Goal: Task Accomplishment & Management: Use online tool/utility

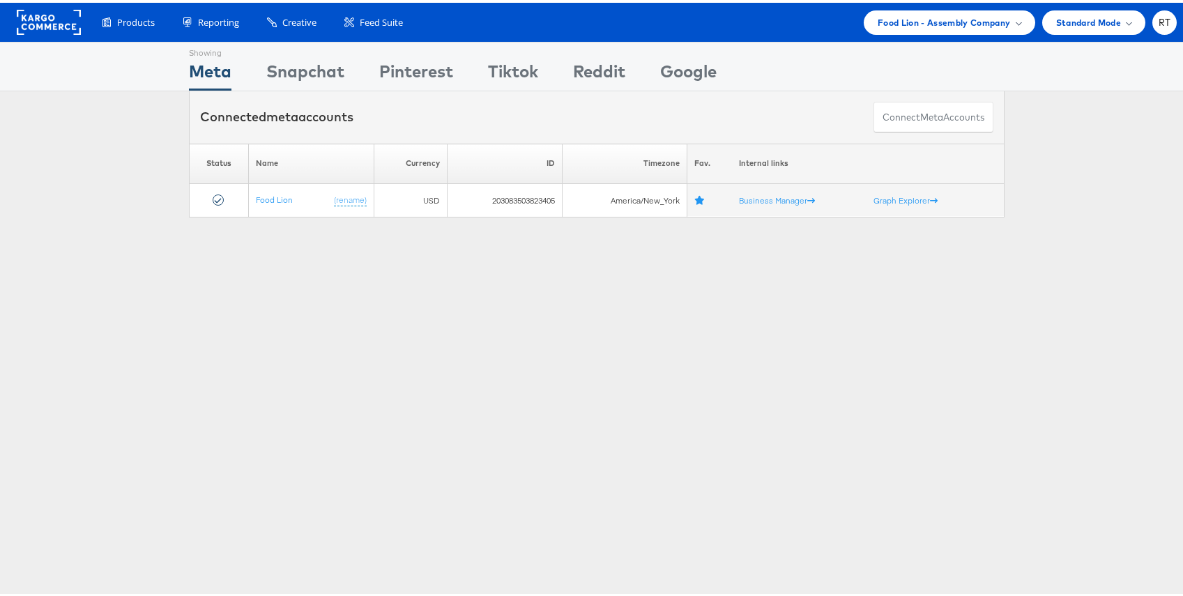
click at [393, 361] on div "Showing Meta Showing Snapchat Showing Pinterest Showing Tiktok Showing Reddit S…" at bounding box center [596, 387] width 1193 height 697
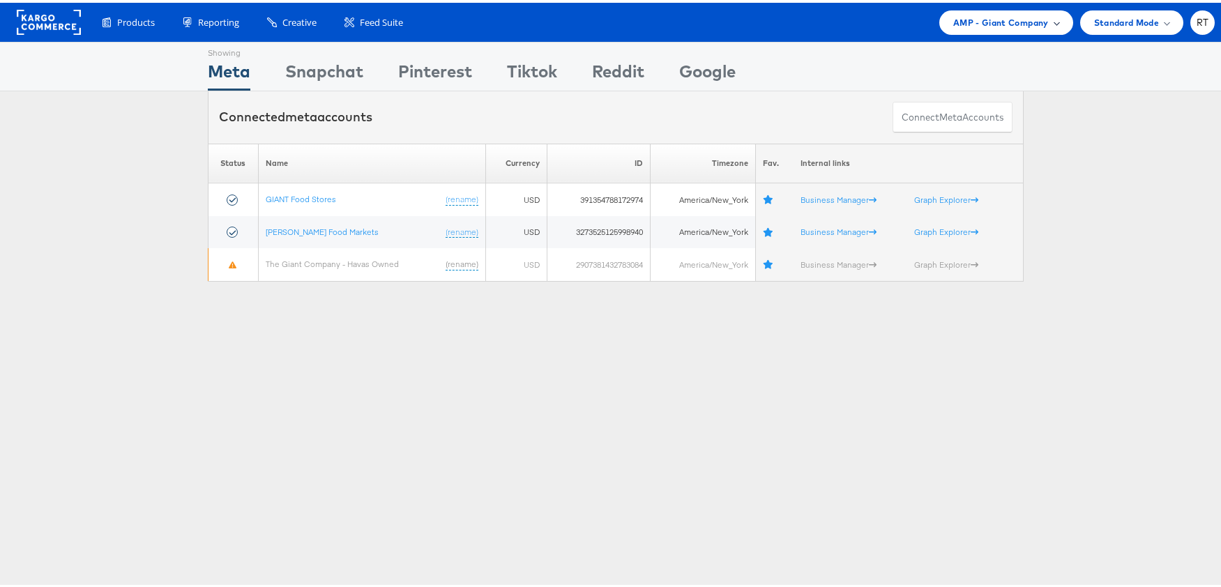
click at [1007, 17] on span "AMP - Giant Company" at bounding box center [1000, 20] width 95 height 15
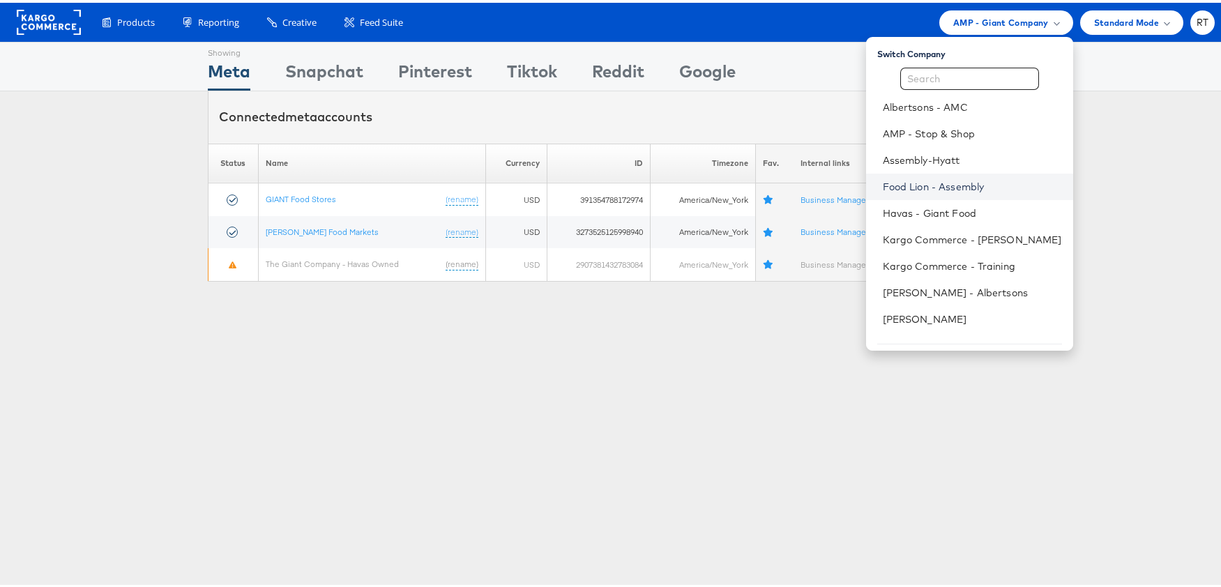
click at [955, 189] on link "Food Lion - Assembly" at bounding box center [971, 184] width 179 height 14
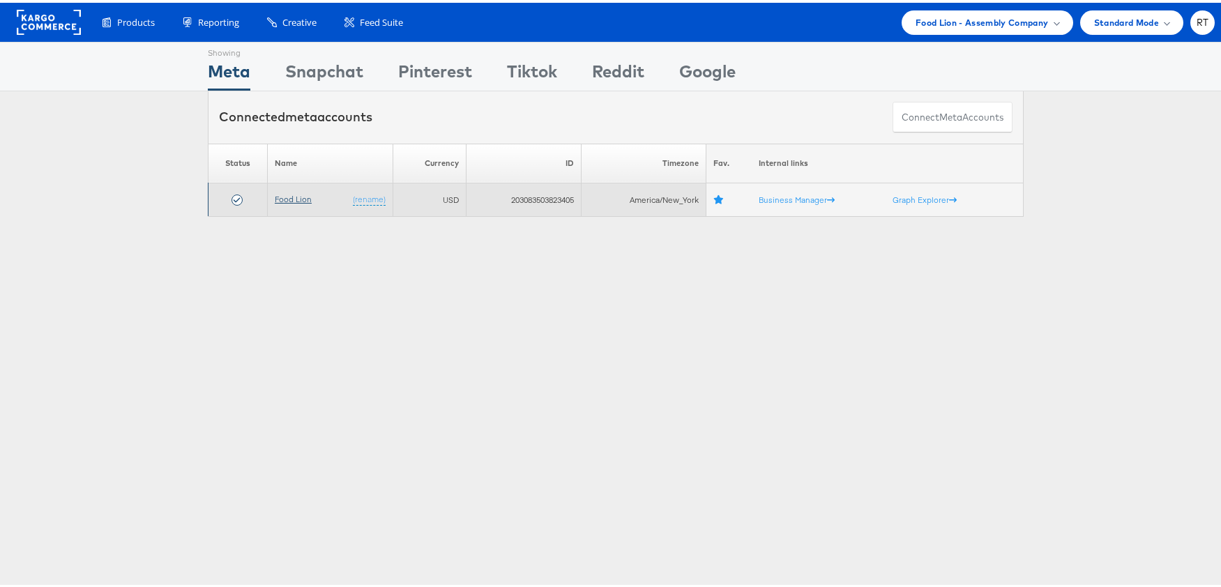
click at [288, 193] on link "Food Lion" at bounding box center [293, 196] width 37 height 10
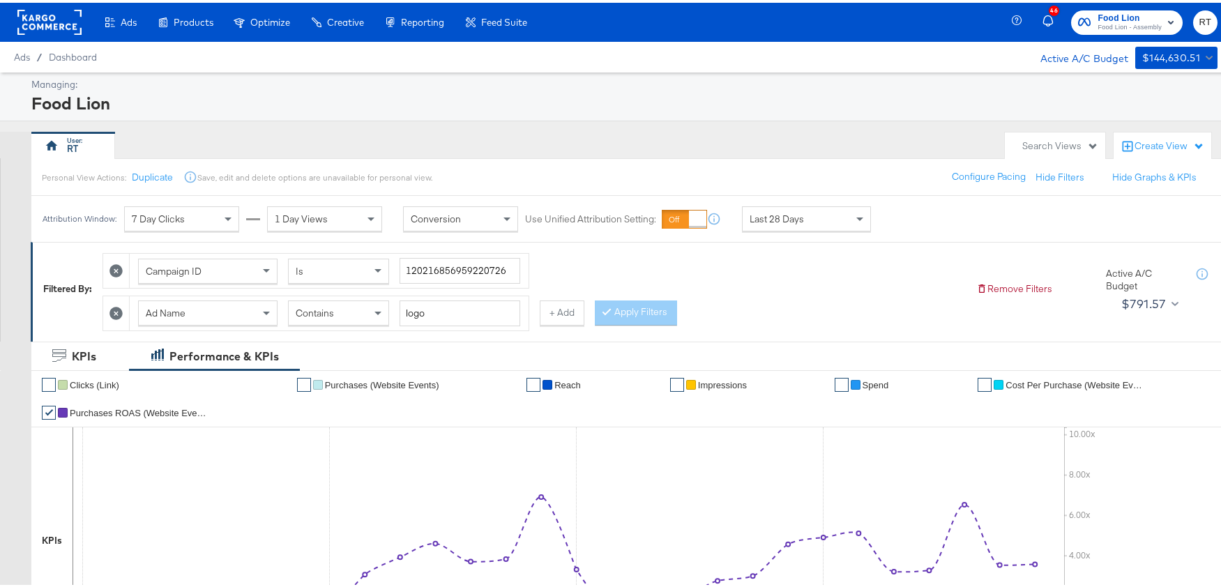
scroll to position [490, 0]
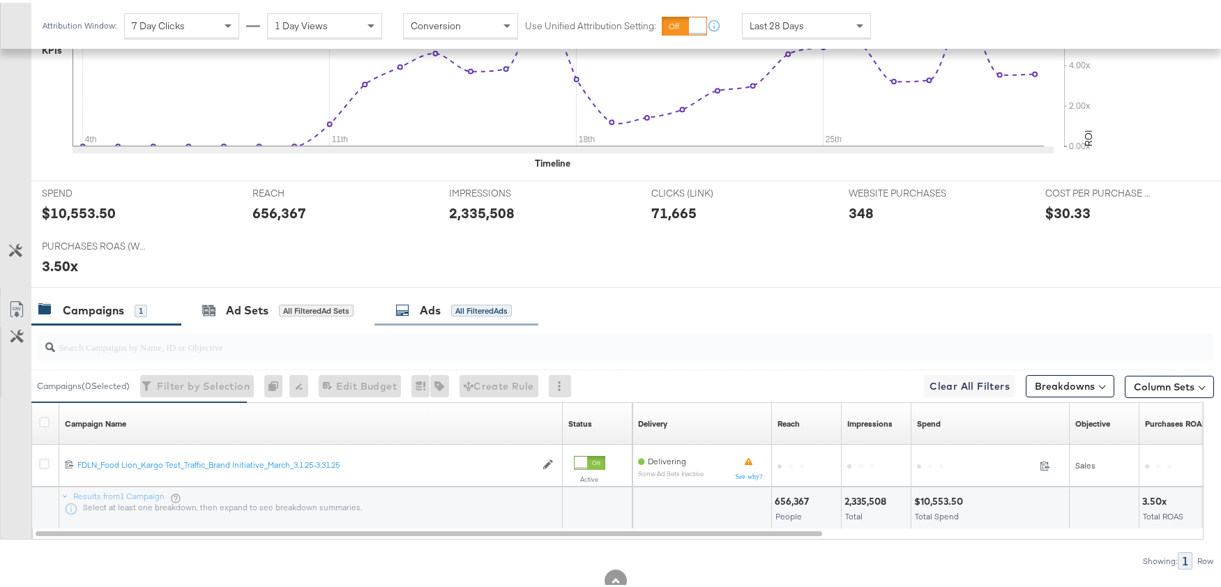
click at [437, 308] on div "Ads" at bounding box center [430, 308] width 21 height 16
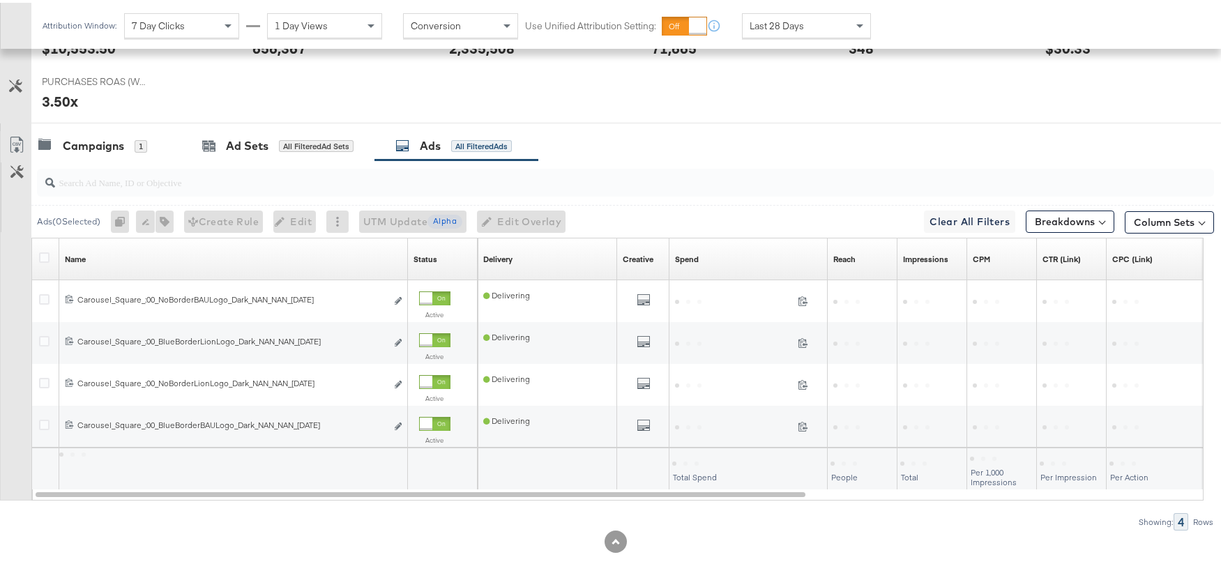
scroll to position [657, 0]
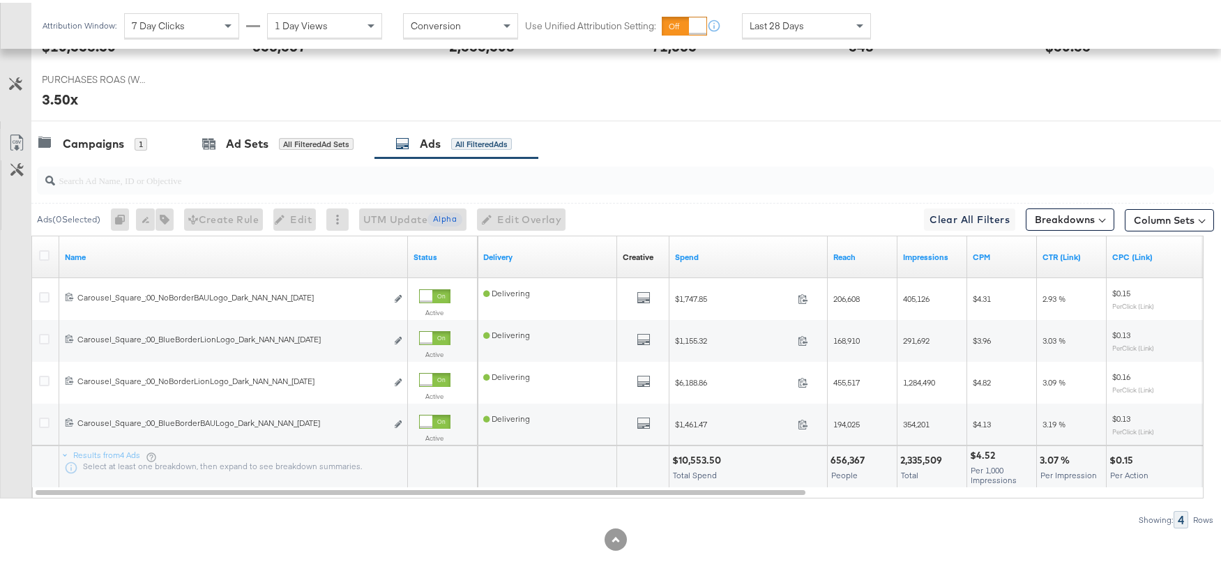
click at [816, 23] on div "Last 28 Days" at bounding box center [806, 23] width 128 height 24
click at [760, 507] on div "Ads ( 0 Selected) 0 Rename 0 ads Tags for 0 campaigns Create Rule Edit 0 ads Ed…" at bounding box center [607, 340] width 1214 height 370
click at [1062, 218] on button "Breakdowns" at bounding box center [1069, 217] width 89 height 22
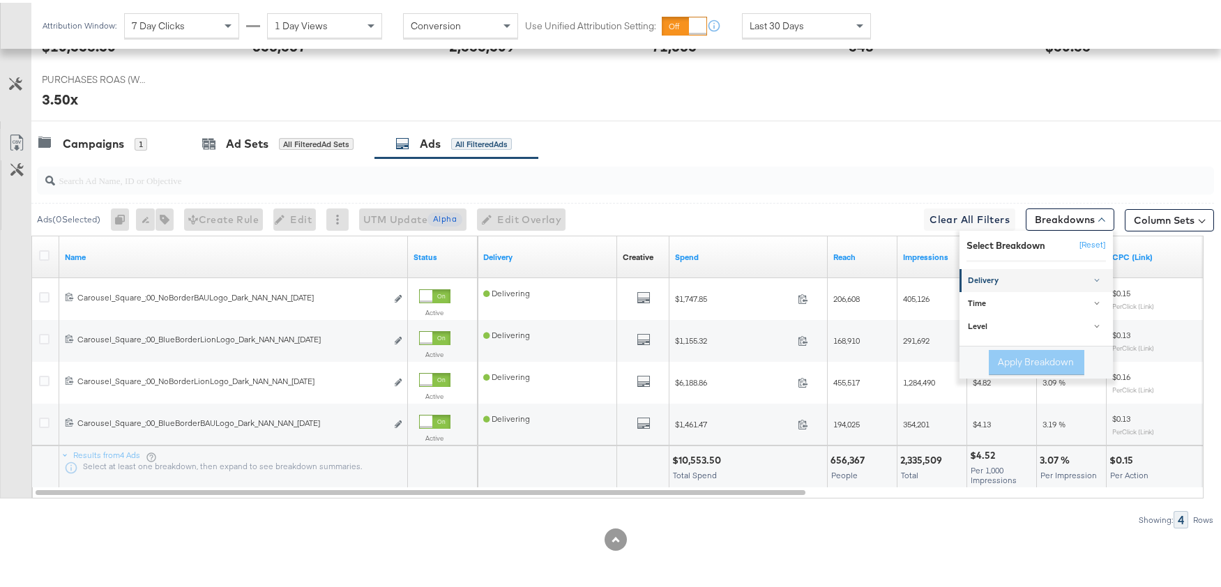
click at [1021, 273] on div "Delivery" at bounding box center [1037, 278] width 139 height 11
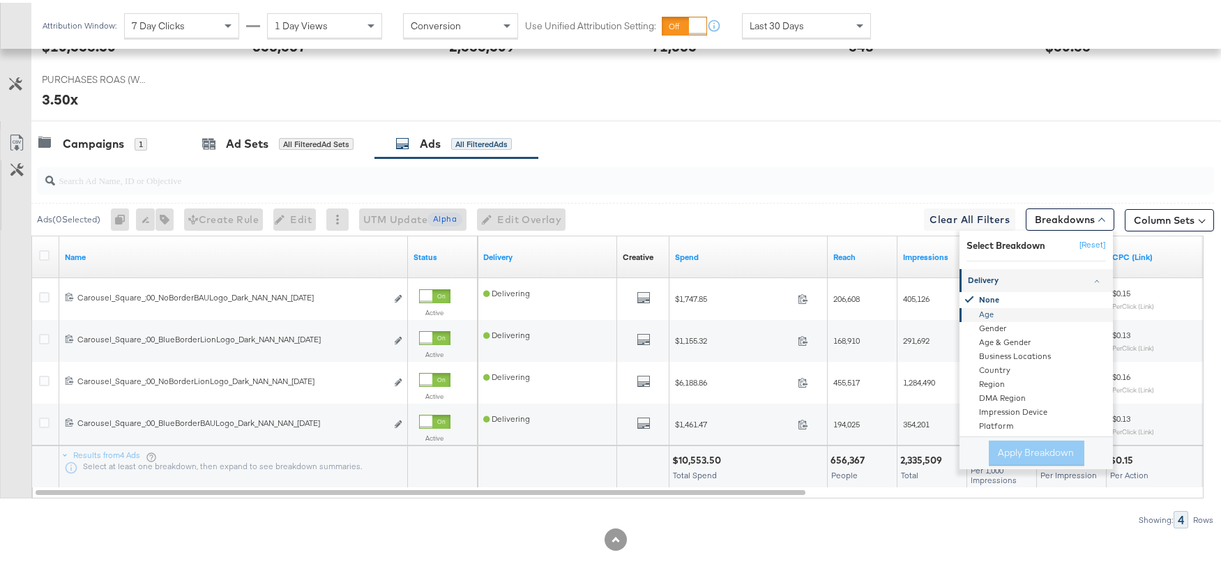
click at [985, 309] on div "Age" at bounding box center [1036, 313] width 151 height 14
click at [1013, 443] on button "Apply Breakdown" at bounding box center [1035, 450] width 95 height 25
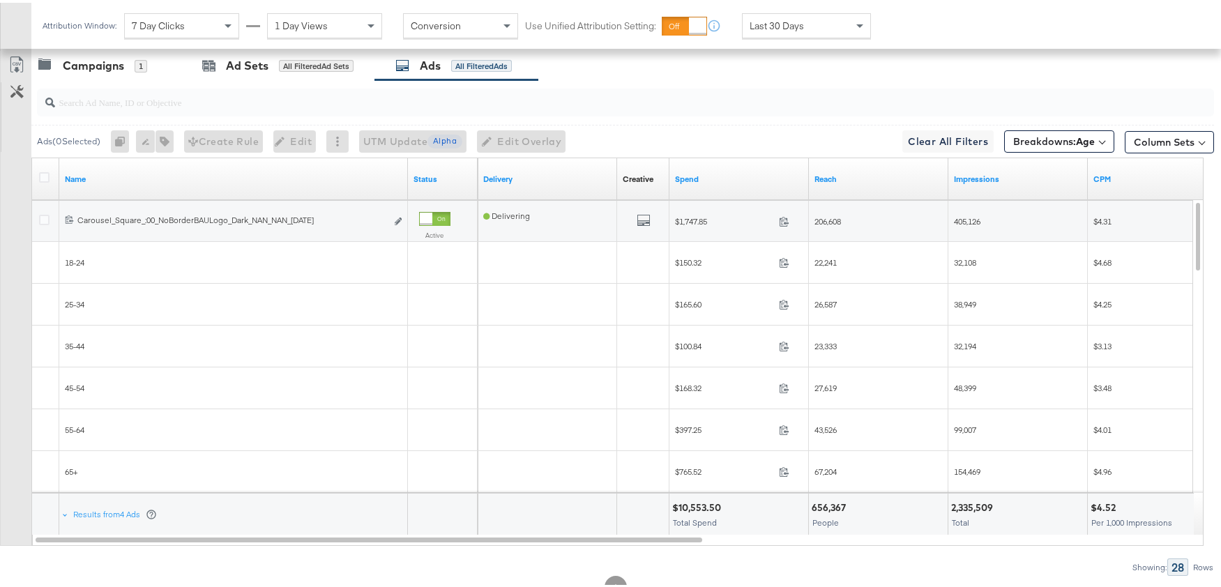
scroll to position [782, 0]
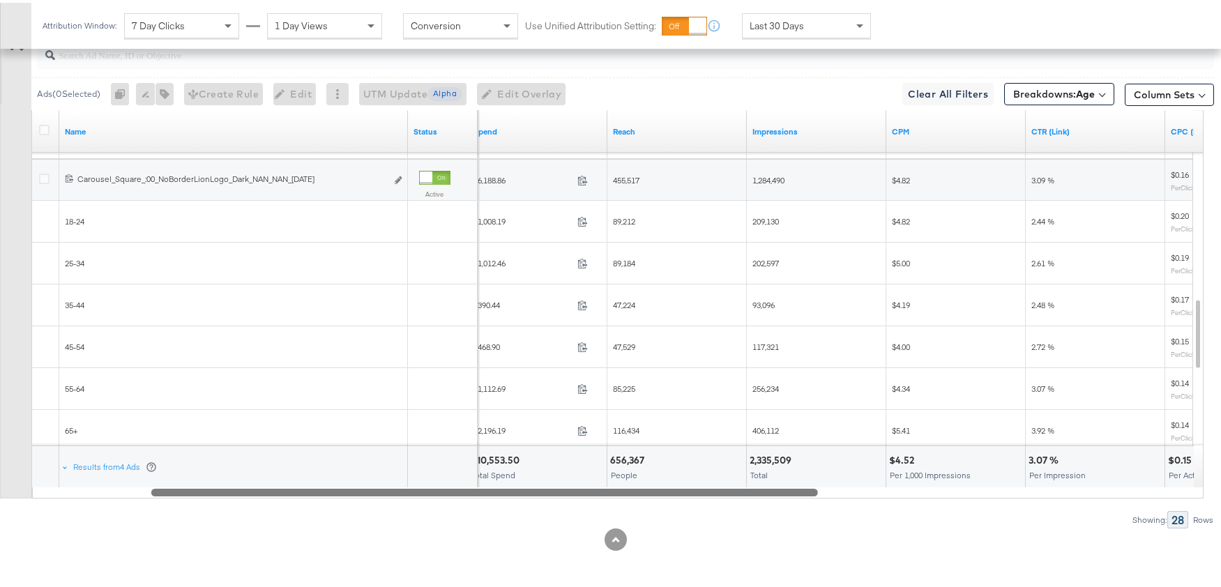
drag, startPoint x: 679, startPoint y: 488, endPoint x: 795, endPoint y: 484, distance: 116.5
click at [795, 484] on div at bounding box center [484, 489] width 666 height 12
drag, startPoint x: 678, startPoint y: 487, endPoint x: 558, endPoint y: 477, distance: 119.6
click at [558, 477] on div "Name Status Spend Reach Impressions CPM CTR (Link) CPC (Link) 25-34 $1,012.46 1…" at bounding box center [617, 301] width 1172 height 388
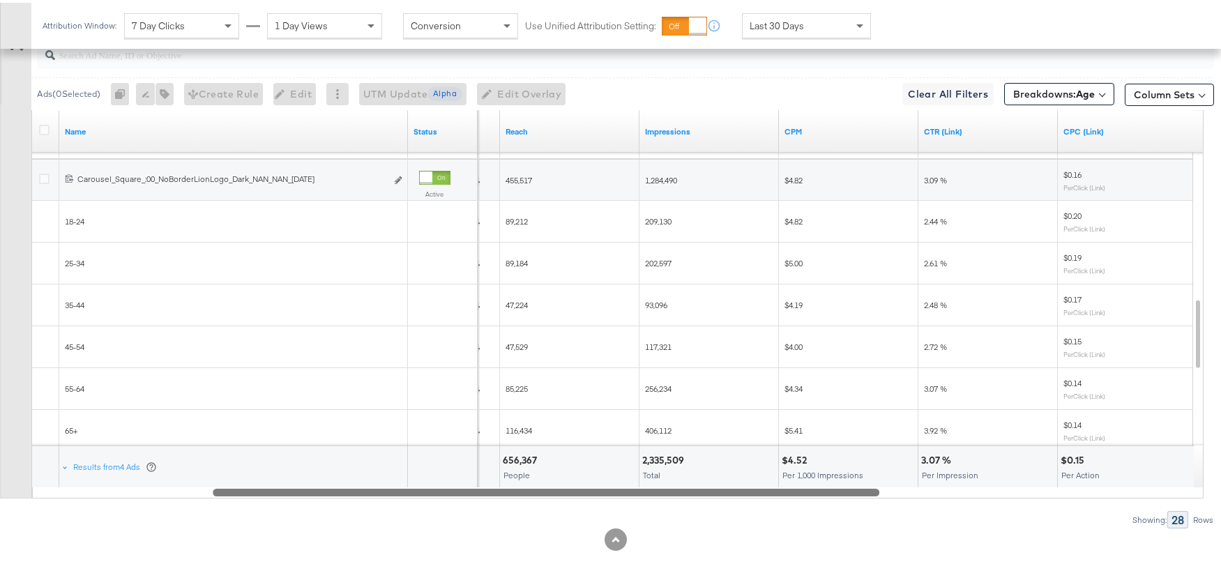
drag, startPoint x: 698, startPoint y: 489, endPoint x: 758, endPoint y: 488, distance: 60.0
click at [758, 488] on div at bounding box center [546, 489] width 666 height 12
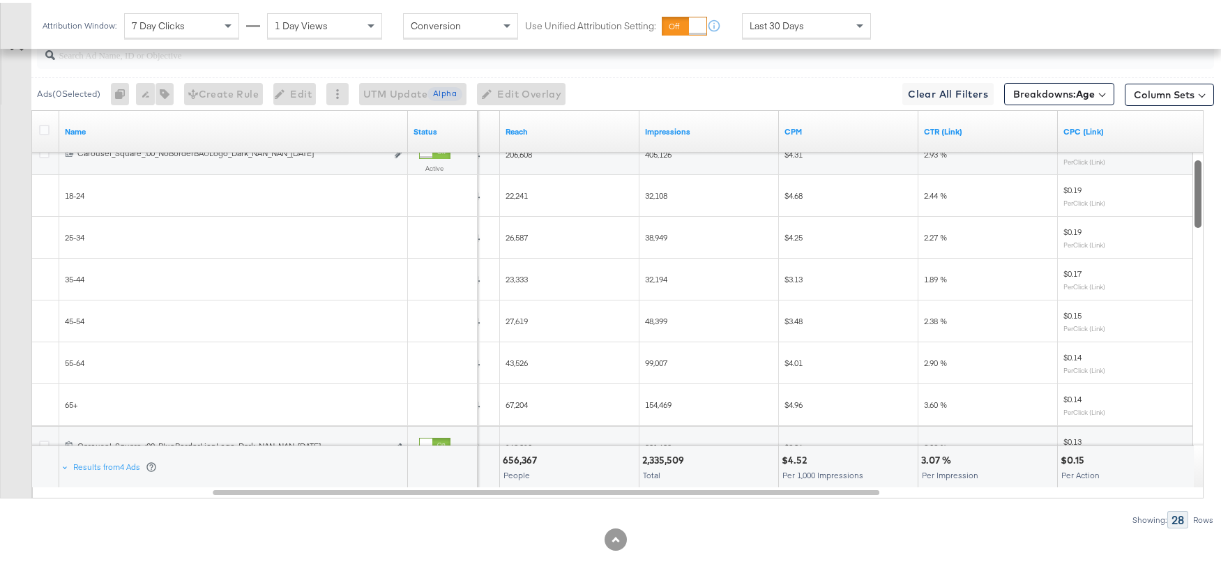
drag, startPoint x: 1195, startPoint y: 383, endPoint x: 1200, endPoint y: 181, distance: 201.5
click at [1200, 181] on div at bounding box center [1198, 192] width 10 height 68
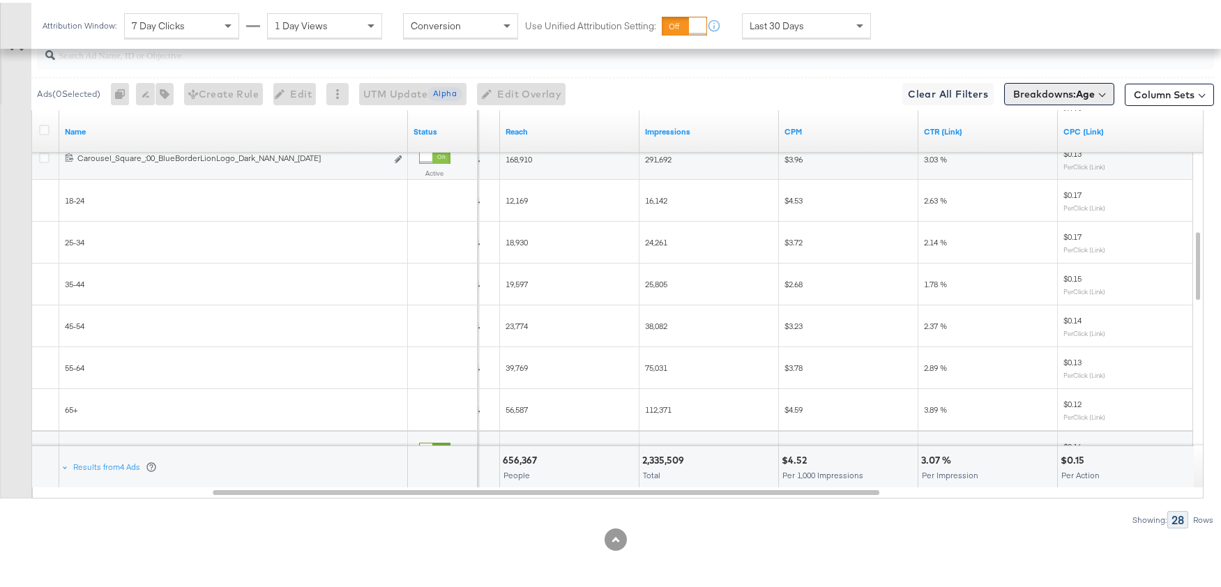
click at [1034, 98] on span "Breakdowns: Age" at bounding box center [1054, 91] width 82 height 14
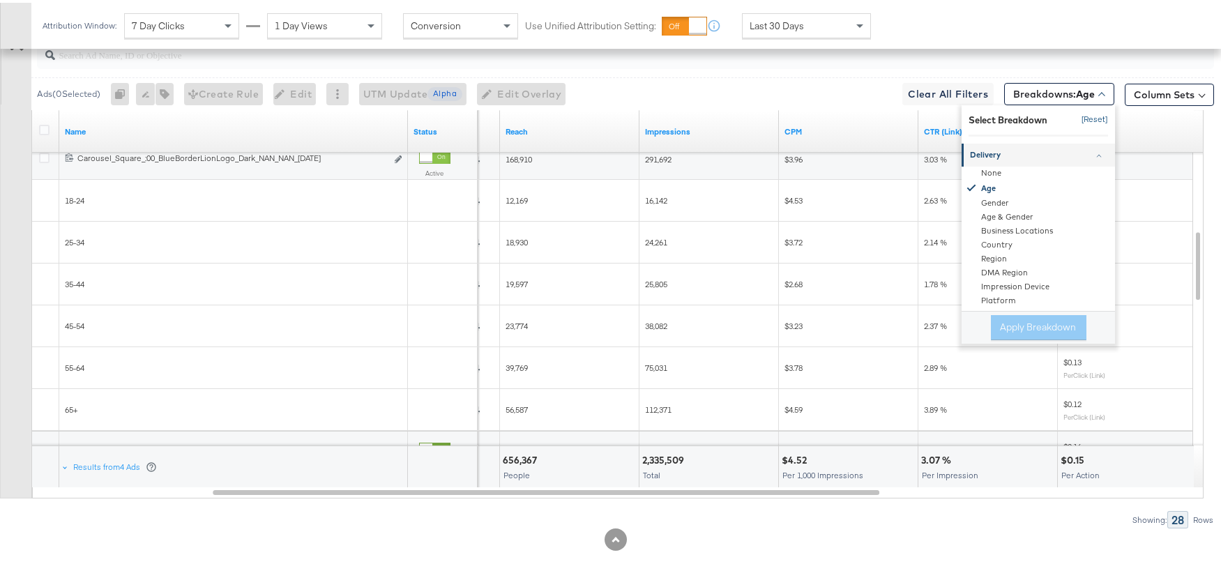
click at [1079, 117] on button "[Reset]" at bounding box center [1090, 117] width 35 height 22
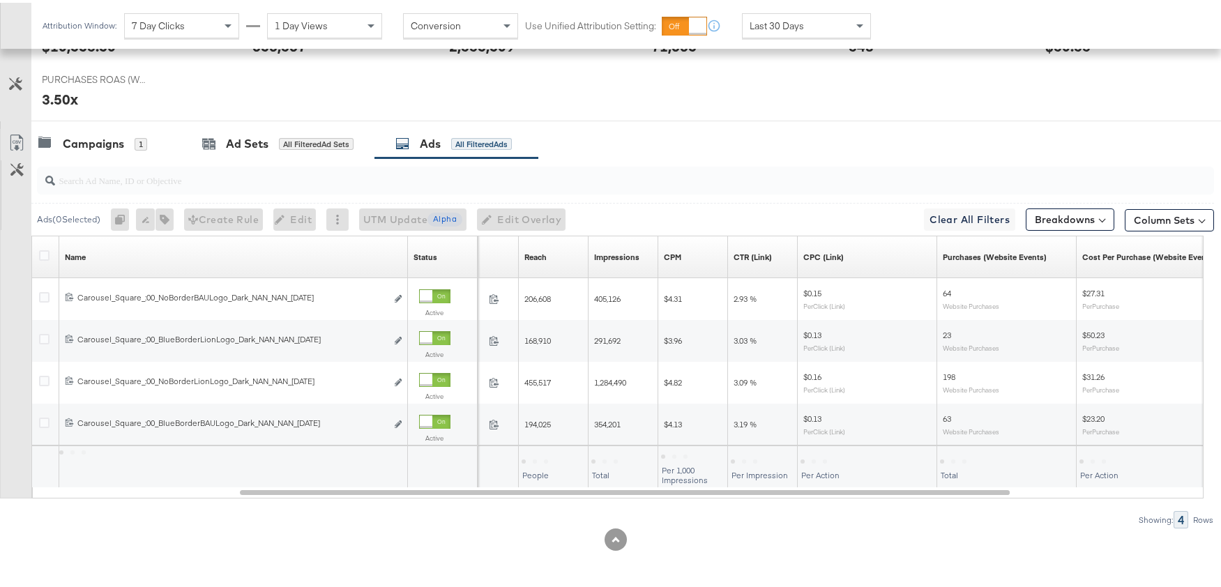
scroll to position [573, 0]
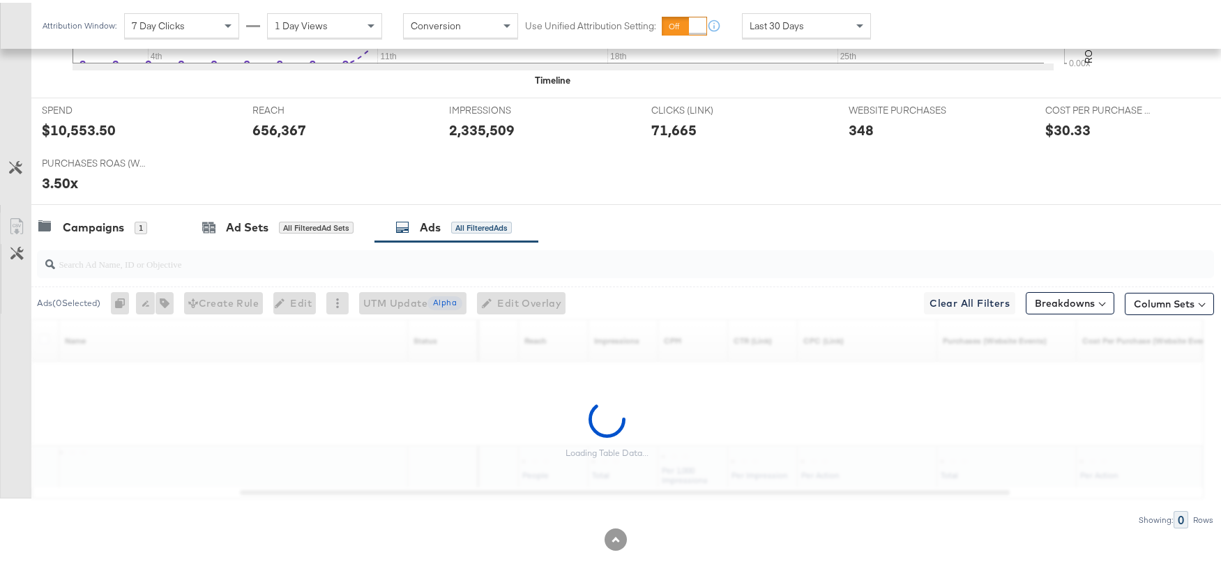
click at [891, 178] on div "SPEND SPEND $10,553.50 REACH REACH 656,367 IMPRESSIONS IMPRESSIONS 2,335,509 CL…" at bounding box center [631, 148] width 1200 height 107
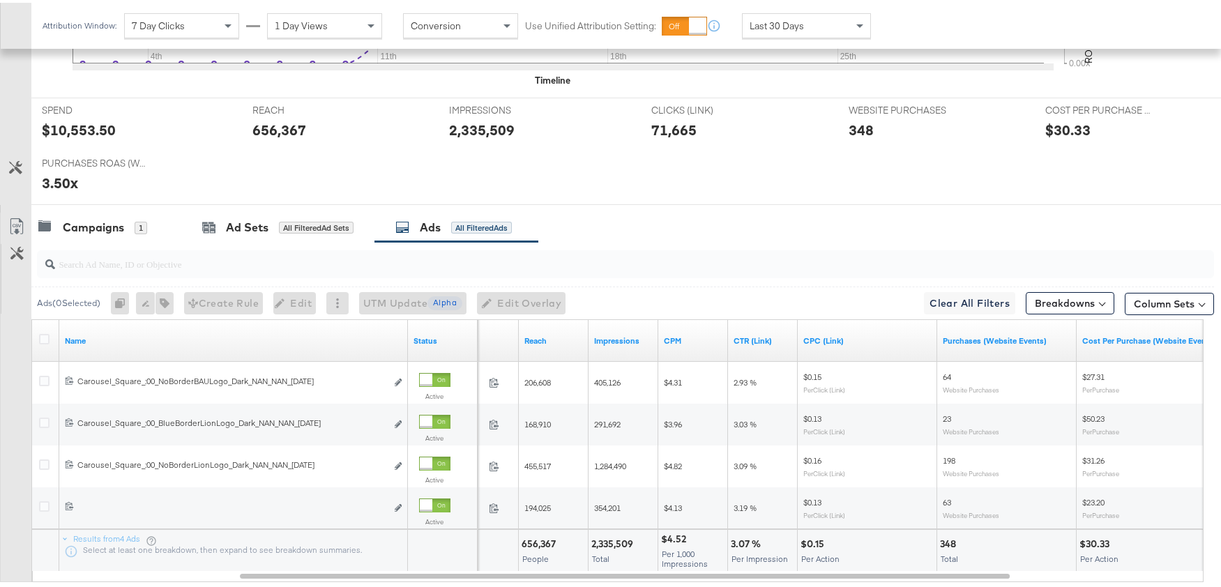
scroll to position [657, 0]
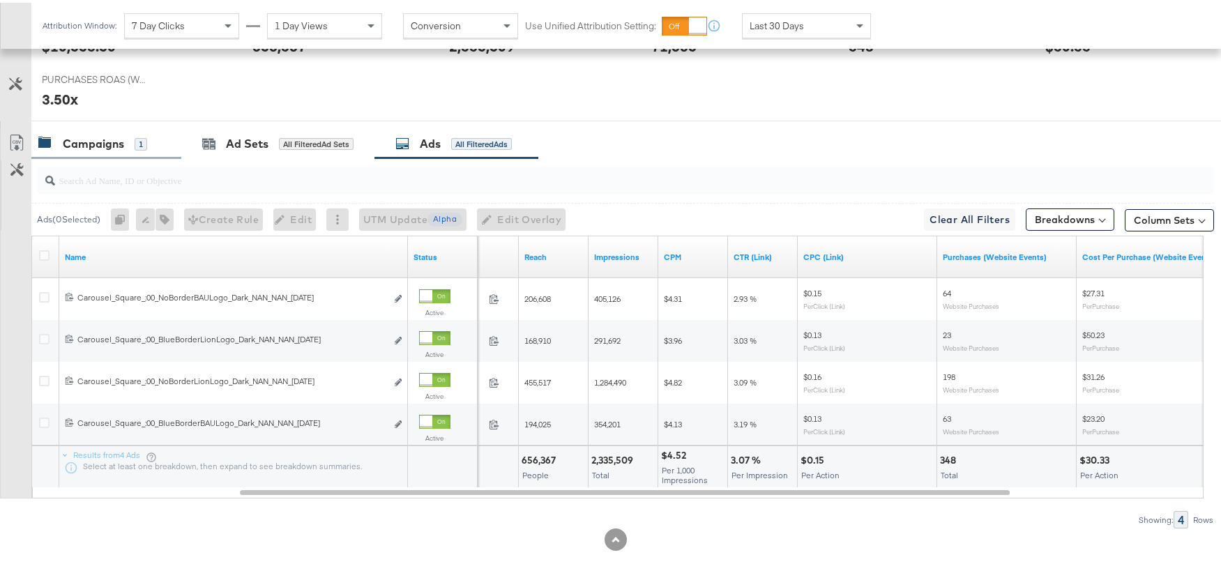
click at [93, 138] on div "Campaigns" at bounding box center [93, 141] width 61 height 16
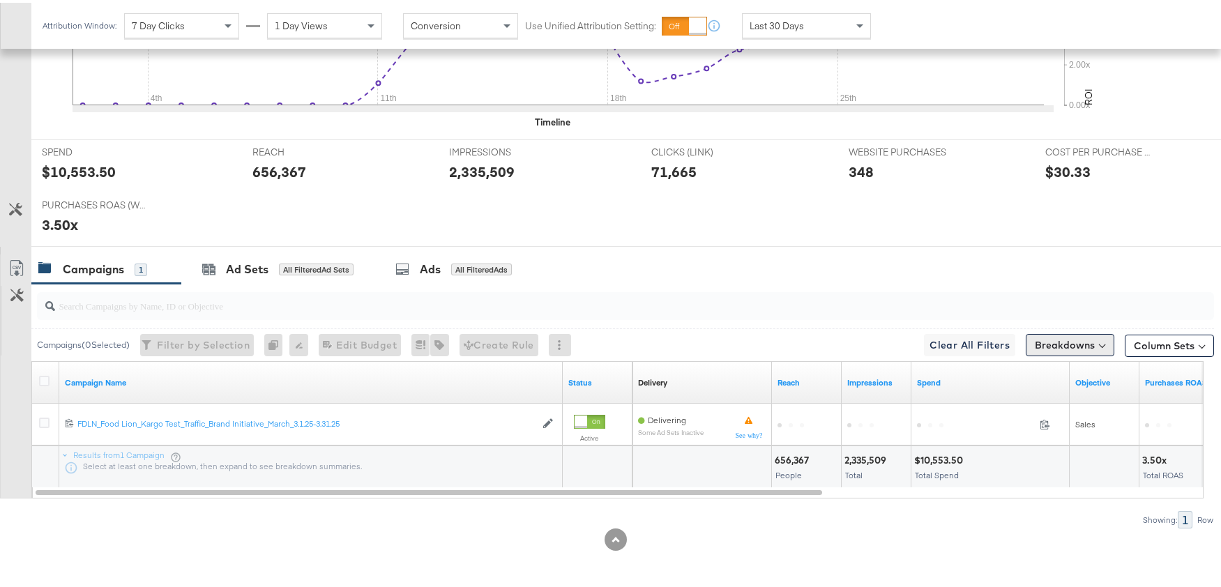
click at [1059, 337] on button "Breakdowns" at bounding box center [1069, 342] width 89 height 22
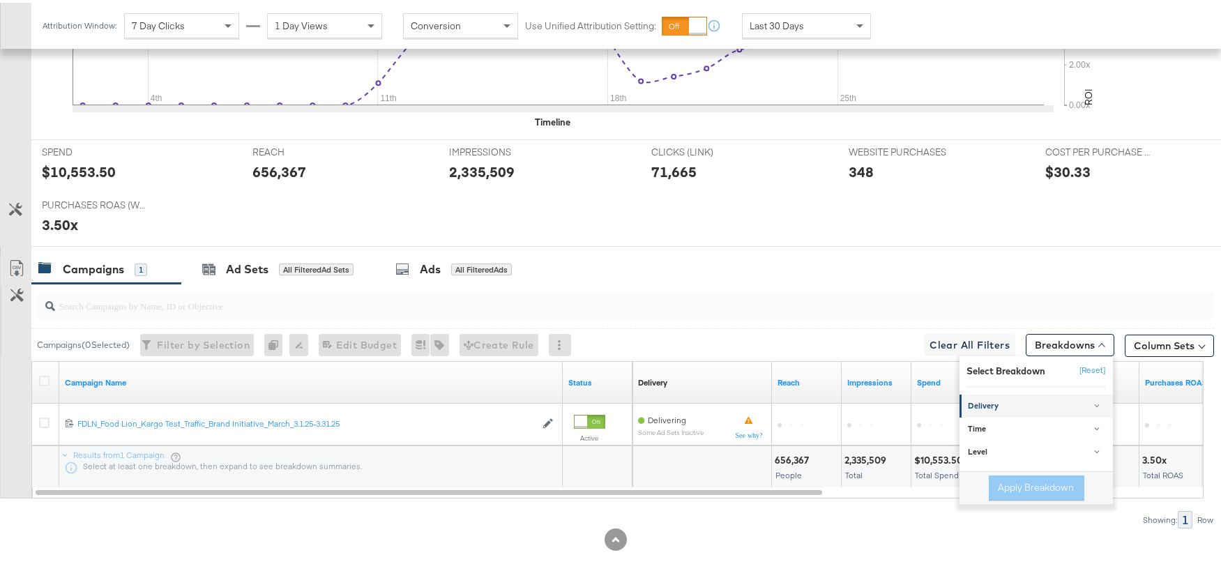
click at [1026, 404] on div "Delivery" at bounding box center [1037, 403] width 139 height 11
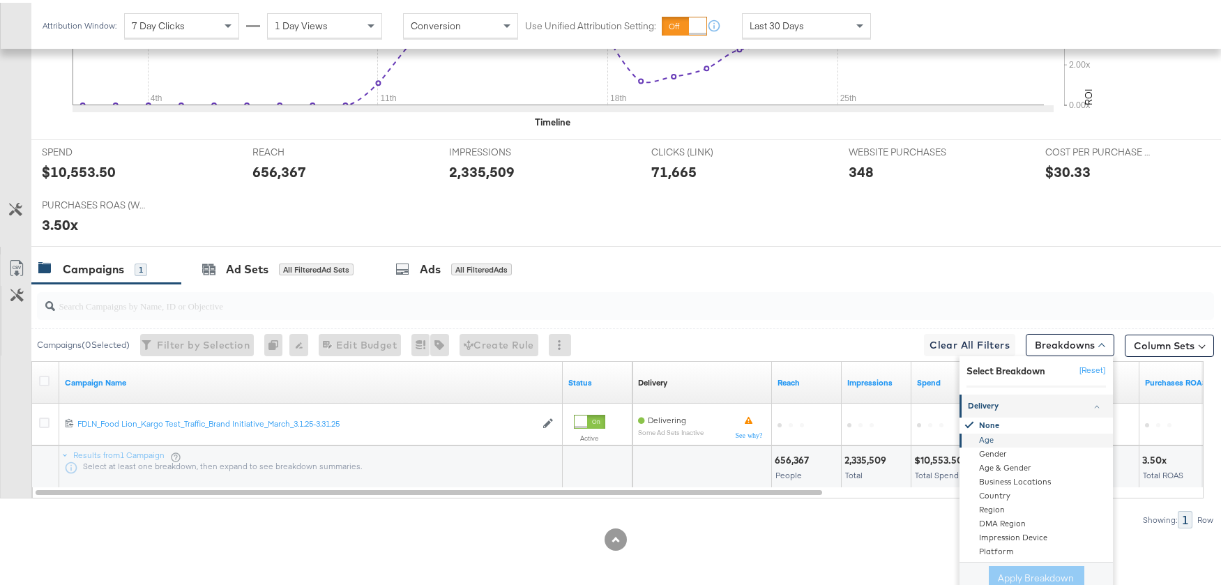
click at [998, 443] on div "Age" at bounding box center [1036, 438] width 151 height 14
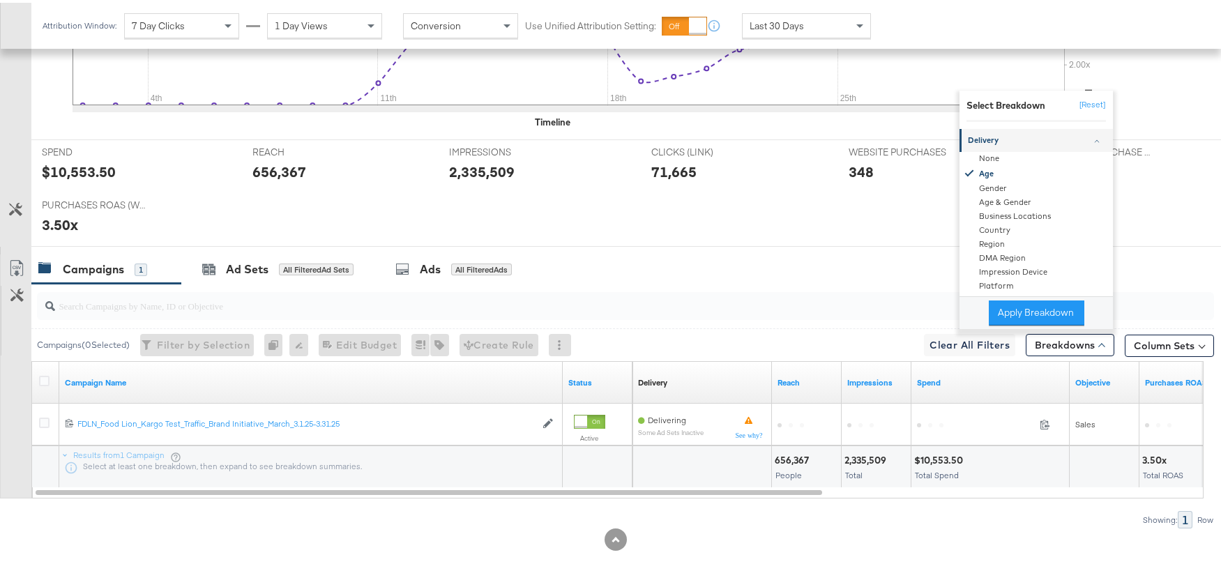
click at [1031, 324] on div "Apply Breakdown" at bounding box center [1035, 309] width 153 height 33
drag, startPoint x: 1028, startPoint y: 313, endPoint x: 1016, endPoint y: 315, distance: 12.0
click at [1029, 313] on button "Apply Breakdown" at bounding box center [1035, 310] width 95 height 25
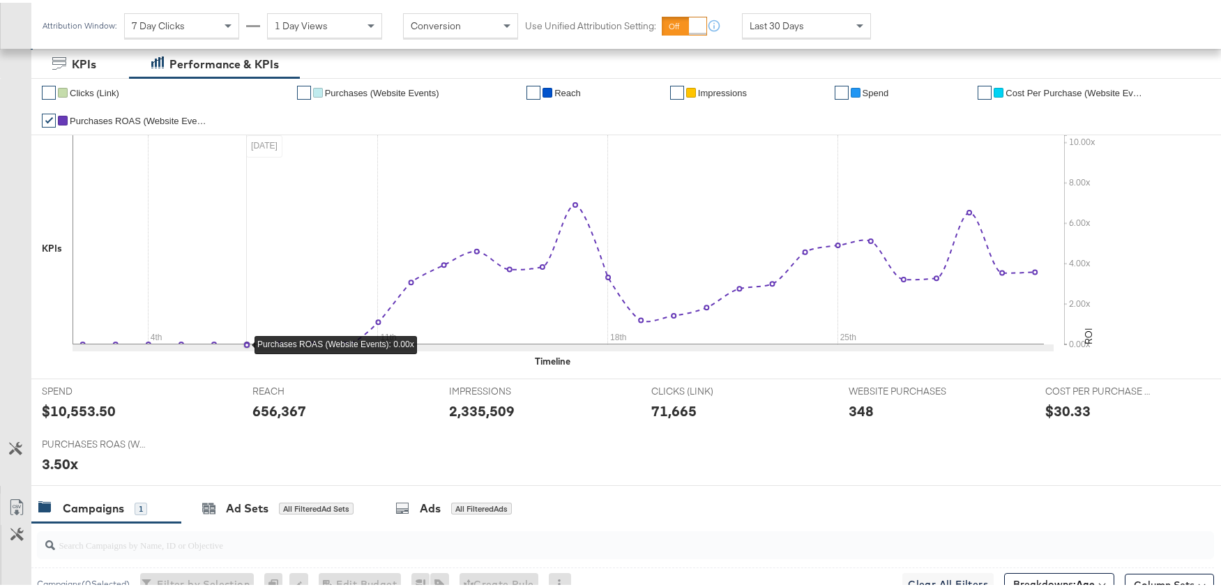
scroll to position [208, 0]
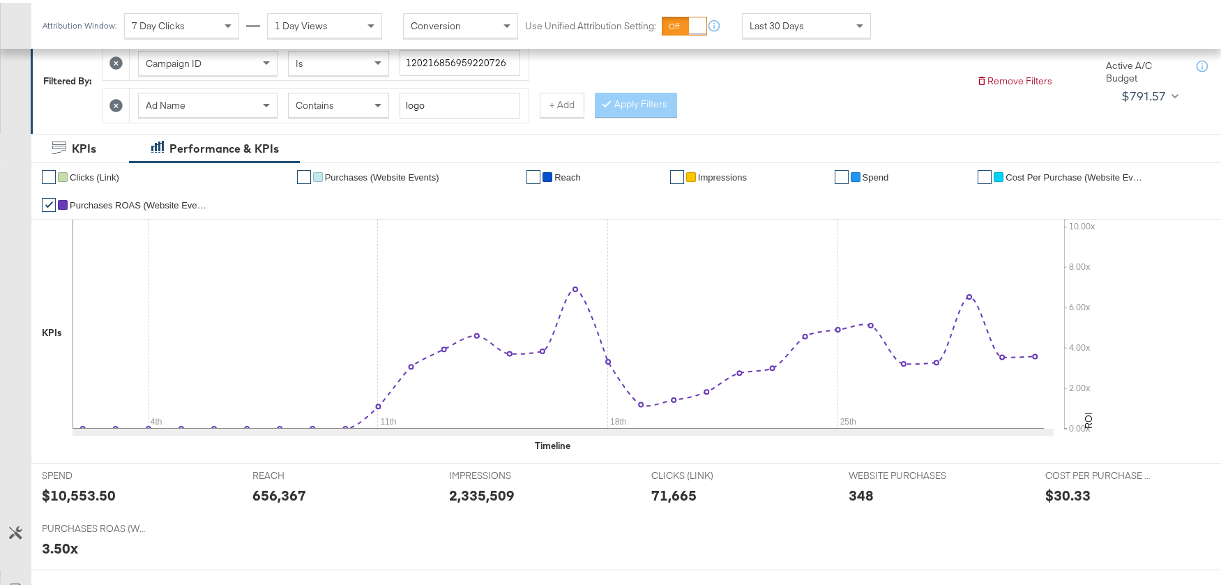
click at [120, 102] on icon at bounding box center [115, 102] width 13 height 13
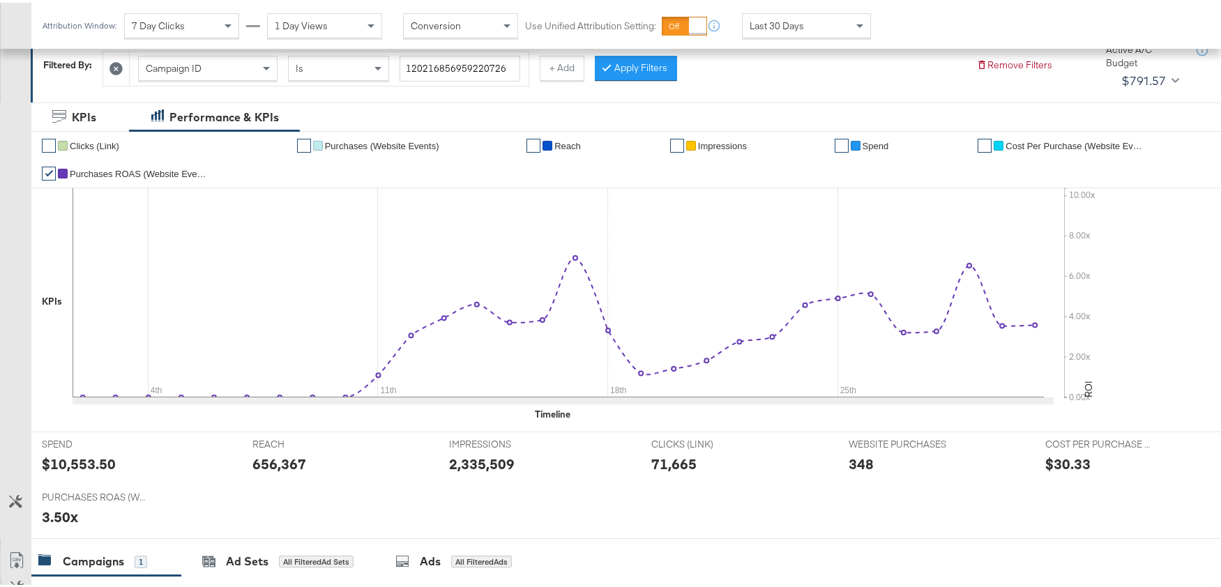
click at [817, 79] on div "Campaign ID Is 120216856959220726 + Add Apply Filters" at bounding box center [533, 62] width 862 height 43
click at [621, 67] on button "Apply Filters" at bounding box center [636, 65] width 82 height 25
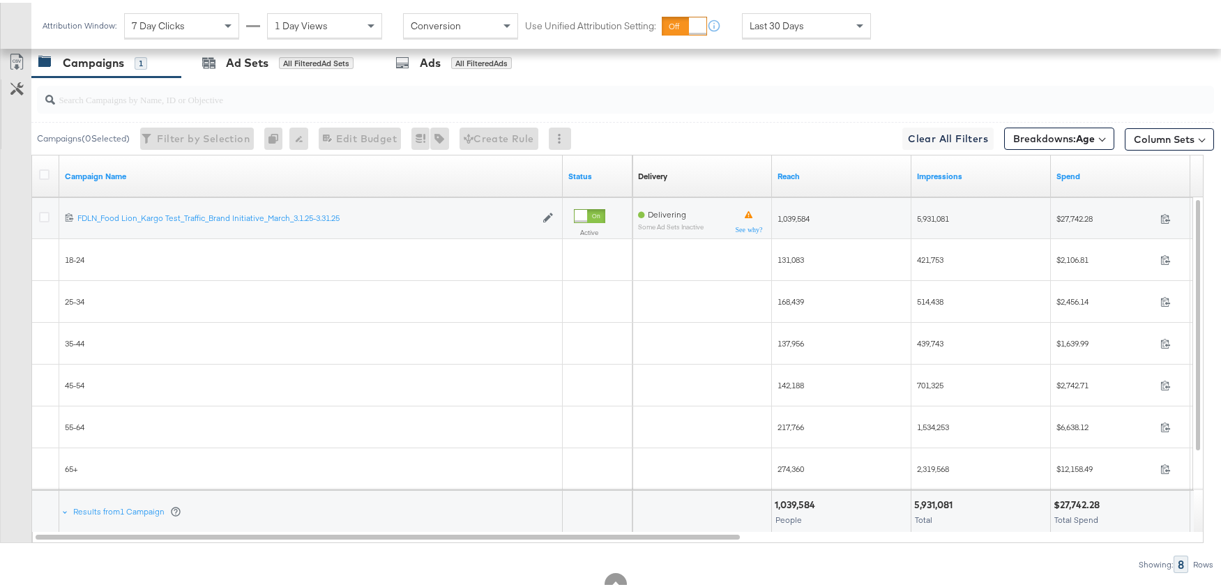
scroll to position [708, 0]
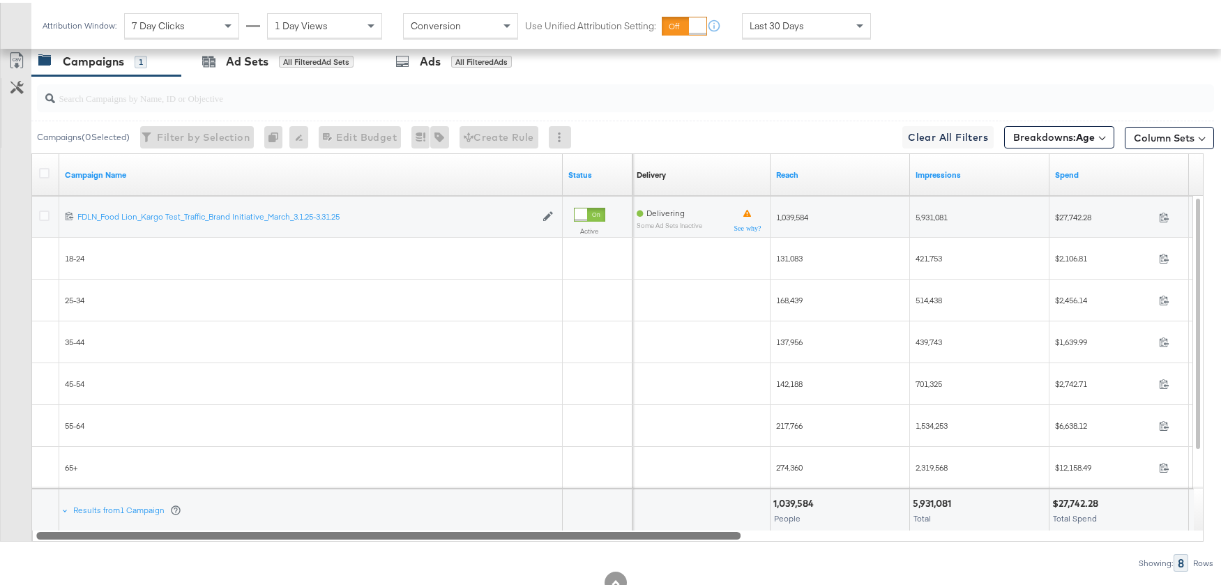
click at [657, 529] on div at bounding box center [388, 532] width 704 height 12
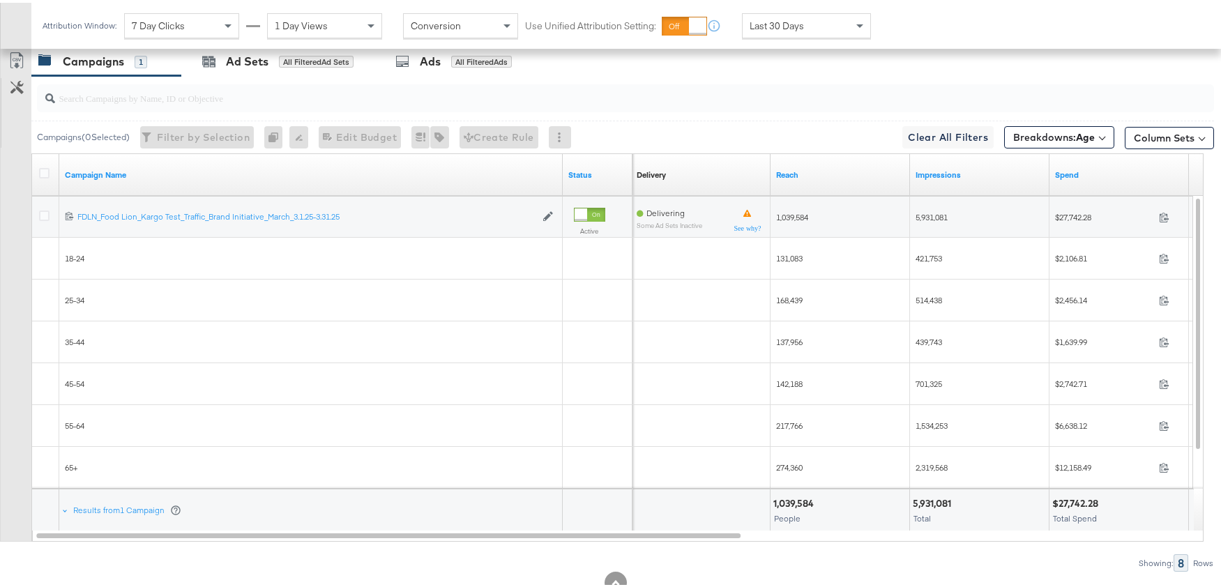
click at [830, 31] on div "Last 30 Days" at bounding box center [806, 23] width 128 height 24
click at [949, 64] on div "Campaigns 1 Ad Sets All Filtered Ad Sets Ads All Filtered Ads" at bounding box center [631, 59] width 1200 height 30
